Goal: Task Accomplishment & Management: Complete application form

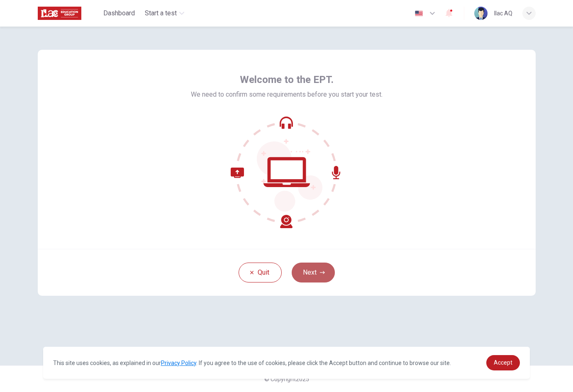
click at [313, 266] on button "Next" at bounding box center [312, 272] width 43 height 20
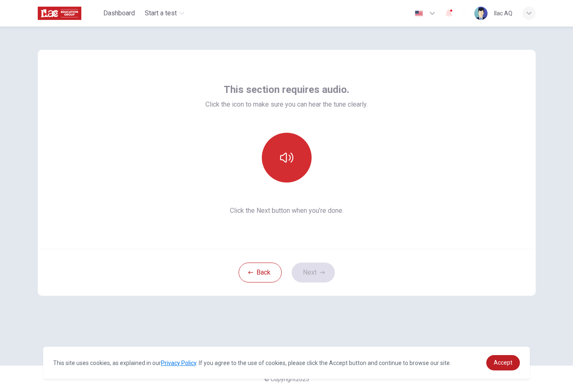
click at [296, 171] on button "button" at bounding box center [287, 158] width 50 height 50
click at [313, 268] on button "Next" at bounding box center [312, 272] width 43 height 20
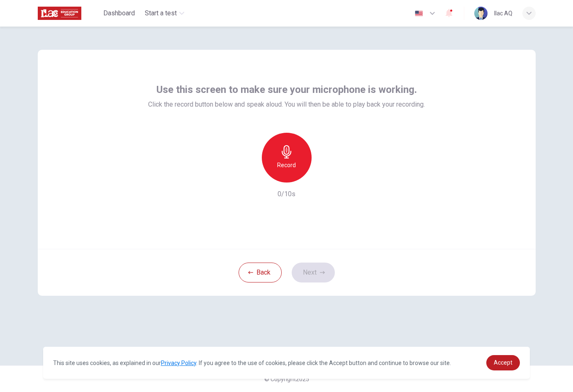
click at [294, 175] on div "Record" at bounding box center [287, 158] width 50 height 50
click at [294, 175] on div "Stop" at bounding box center [287, 158] width 50 height 50
click at [313, 270] on button "Next" at bounding box center [312, 272] width 43 height 20
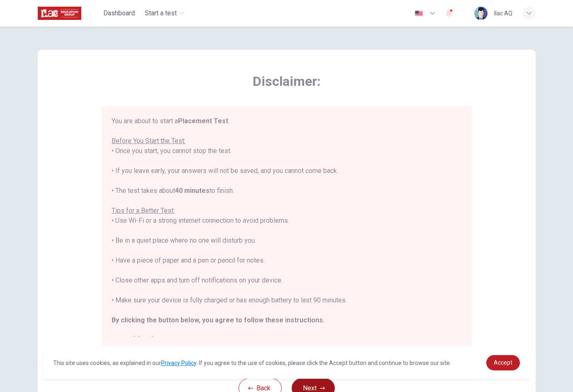
click at [311, 382] on button "Next" at bounding box center [312, 388] width 43 height 20
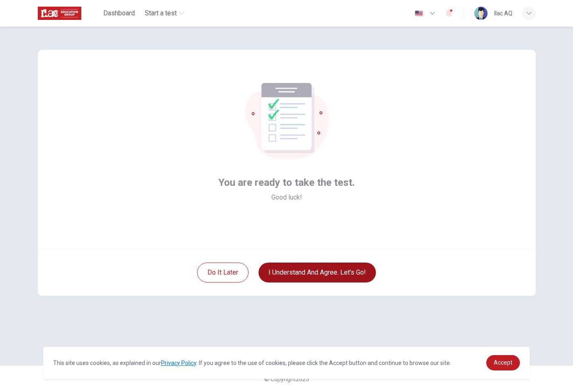
click at [312, 268] on button "I understand and agree. Let’s go!" at bounding box center [316, 272] width 117 height 20
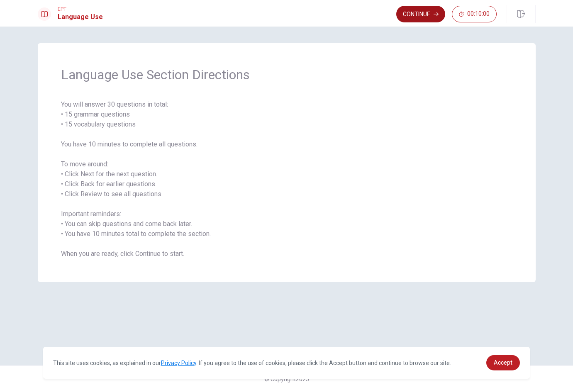
click at [420, 11] on button "Continue" at bounding box center [420, 14] width 49 height 17
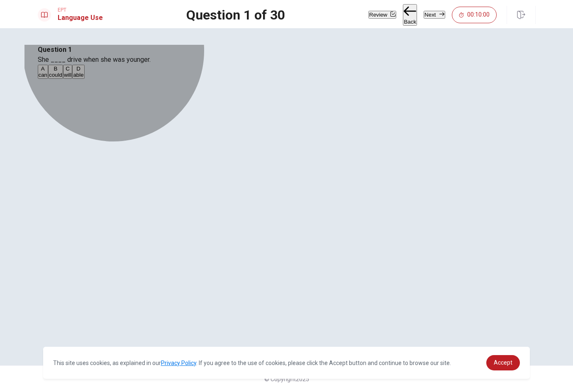
click at [49, 79] on button "A can" at bounding box center [43, 72] width 11 height 14
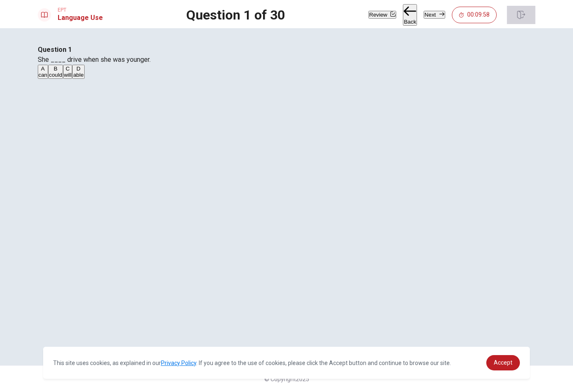
click at [524, 14] on icon "button" at bounding box center [521, 15] width 8 height 8
